Goal: Check status: Check status

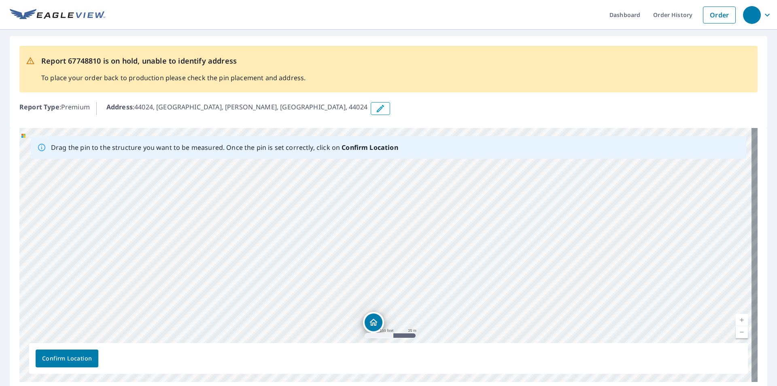
drag, startPoint x: 455, startPoint y: 222, endPoint x: 420, endPoint y: 314, distance: 98.6
click at [420, 314] on div "44024, US Munson, OH 44024" at bounding box center [388, 255] width 738 height 254
drag, startPoint x: 448, startPoint y: 245, endPoint x: 433, endPoint y: 308, distance: 64.8
click at [433, 308] on div "44024, US Munson, OH 44024" at bounding box center [388, 255] width 738 height 254
drag, startPoint x: 417, startPoint y: 301, endPoint x: 347, endPoint y: 217, distance: 109.2
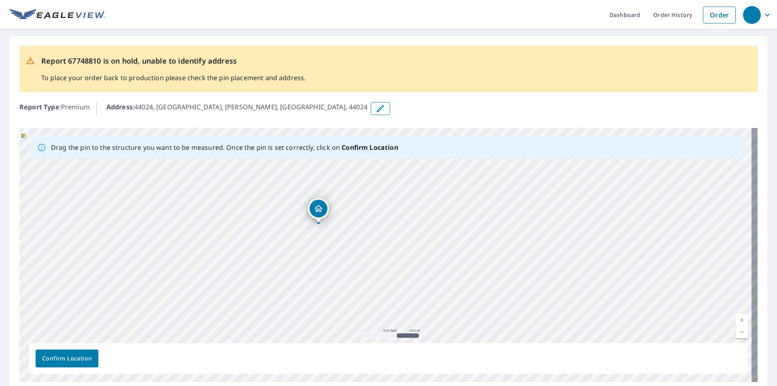
click at [347, 217] on div "44024, US Munson, OH 44024" at bounding box center [388, 255] width 738 height 254
drag, startPoint x: 348, startPoint y: 269, endPoint x: 346, endPoint y: 308, distance: 38.9
click at [346, 308] on div "44024, US Munson, OH 44024" at bounding box center [388, 255] width 738 height 254
click at [308, 264] on icon "Dropped pin, building 1, Residential property, 44024, US Munson, OH 44024" at bounding box center [308, 266] width 10 height 10
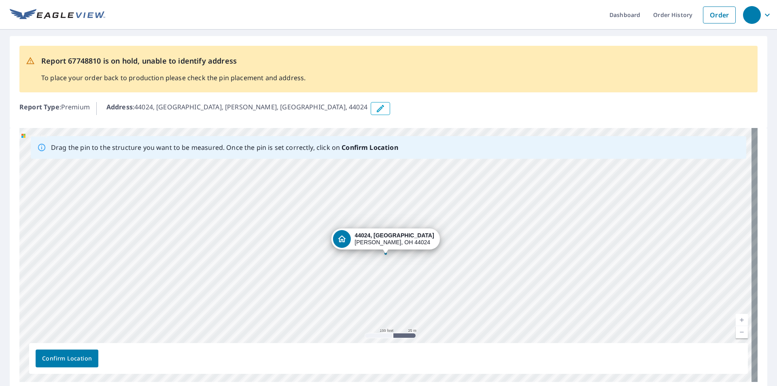
drag, startPoint x: 245, startPoint y: 107, endPoint x: 384, endPoint y: 251, distance: 200.6
click at [384, 251] on div "Report 67748810 is on hold, unable to identify address To place your order back…" at bounding box center [388, 214] width 777 height 368
click at [384, 251] on div "Dropped pin, building 1, Residential property, 44024, US Munson, OH 44024" at bounding box center [385, 249] width 11 height 8
click at [41, 354] on button "Confirm Location" at bounding box center [67, 358] width 63 height 18
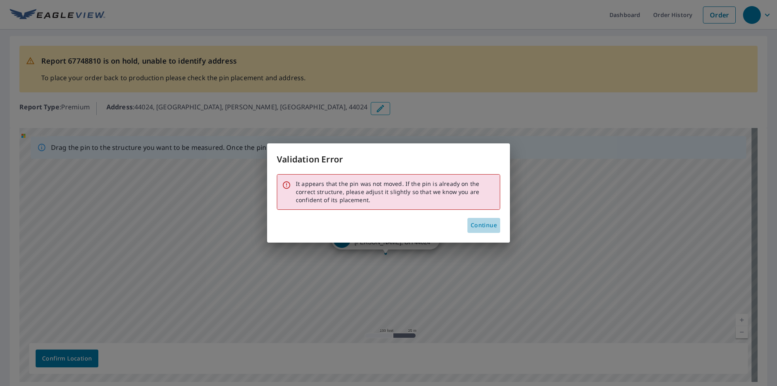
click at [479, 227] on span "Continue" at bounding box center [484, 225] width 26 height 10
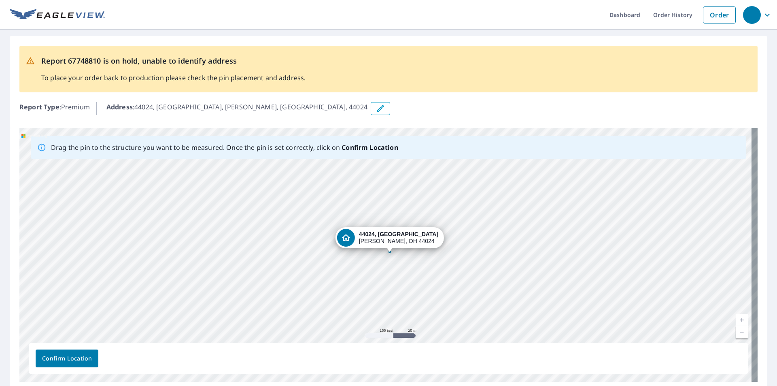
drag, startPoint x: 386, startPoint y: 252, endPoint x: 390, endPoint y: 251, distance: 4.4
click at [70, 361] on span "Confirm Location" at bounding box center [67, 358] width 50 height 10
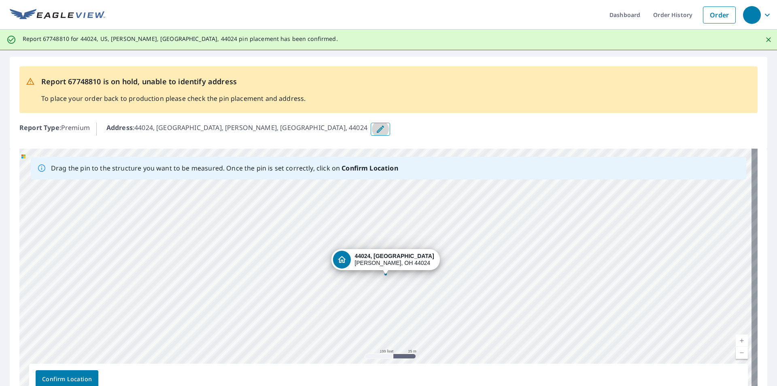
click at [375, 134] on icon "button" at bounding box center [380, 129] width 10 height 10
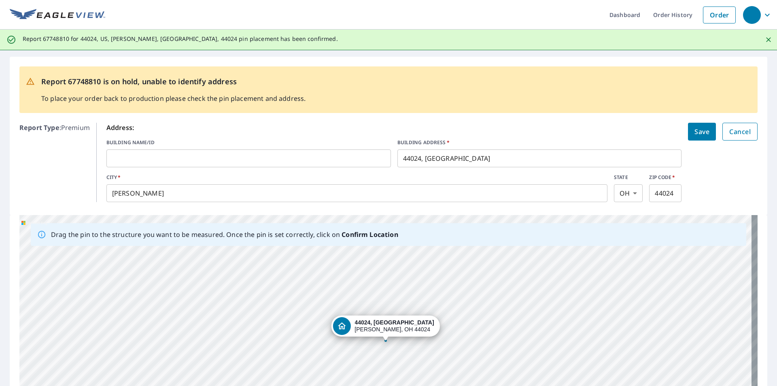
click at [739, 133] on span "Cancel" at bounding box center [739, 131] width 21 height 11
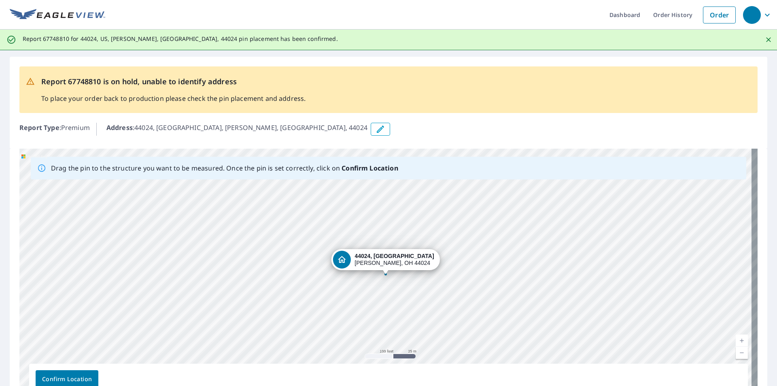
click at [385, 274] on div at bounding box center [385, 273] width 3 height 3
click at [390, 267] on div "44024, US Munson, OH 44024" at bounding box center [385, 259] width 108 height 21
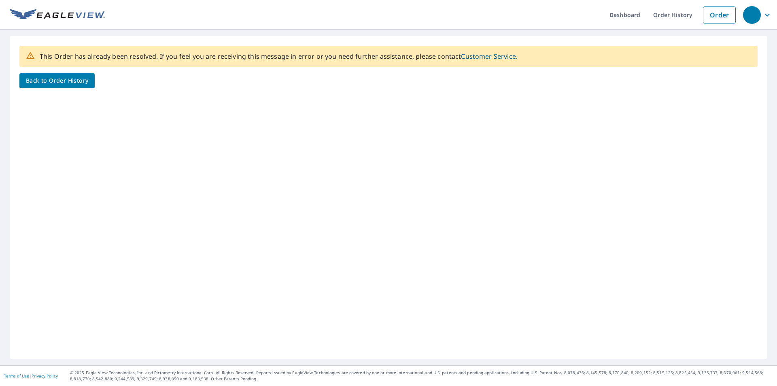
click at [47, 85] on span "Back to Order History" at bounding box center [57, 81] width 62 height 10
